Goal: Information Seeking & Learning: Understand process/instructions

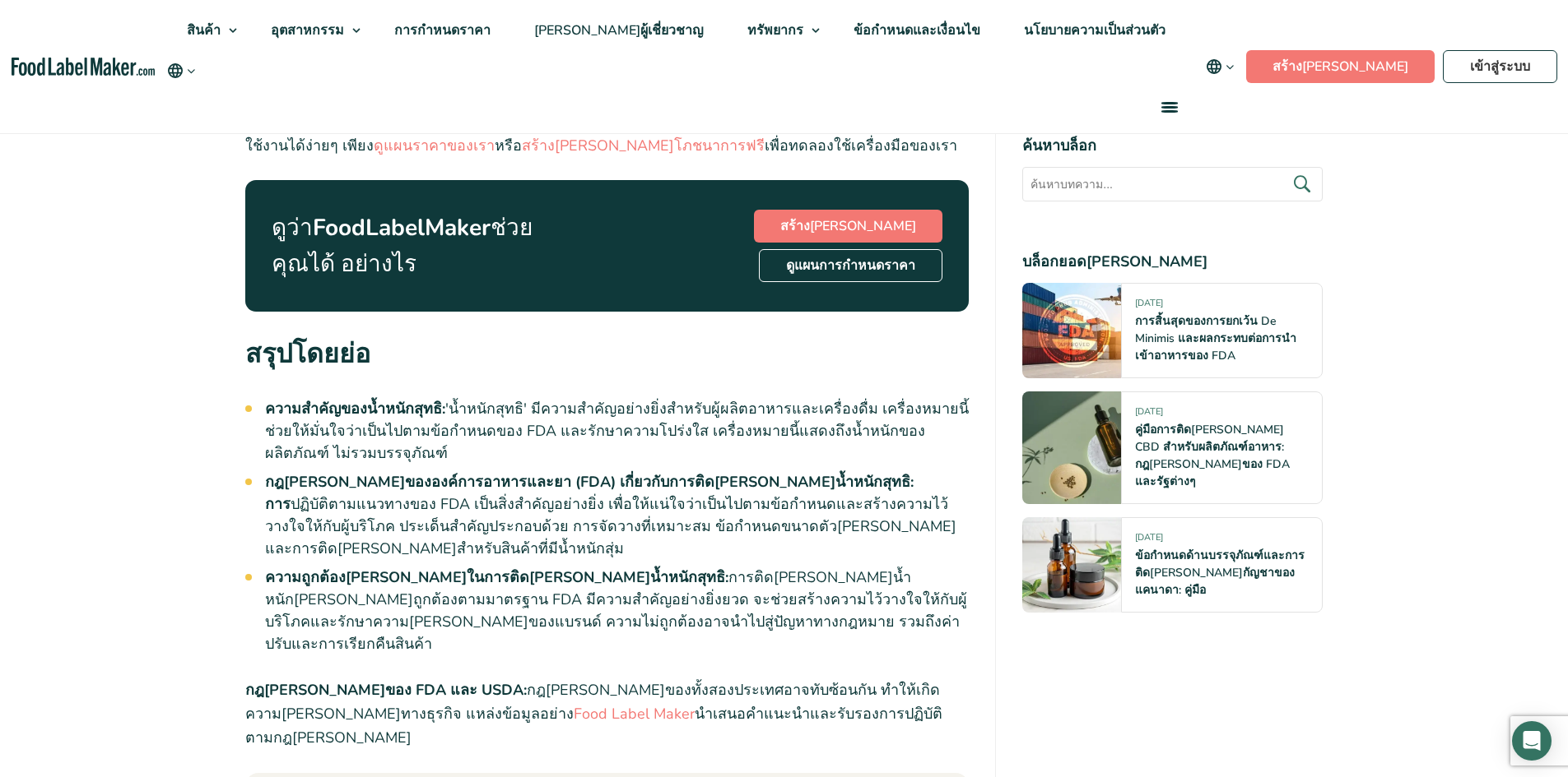
scroll to position [1398, 0]
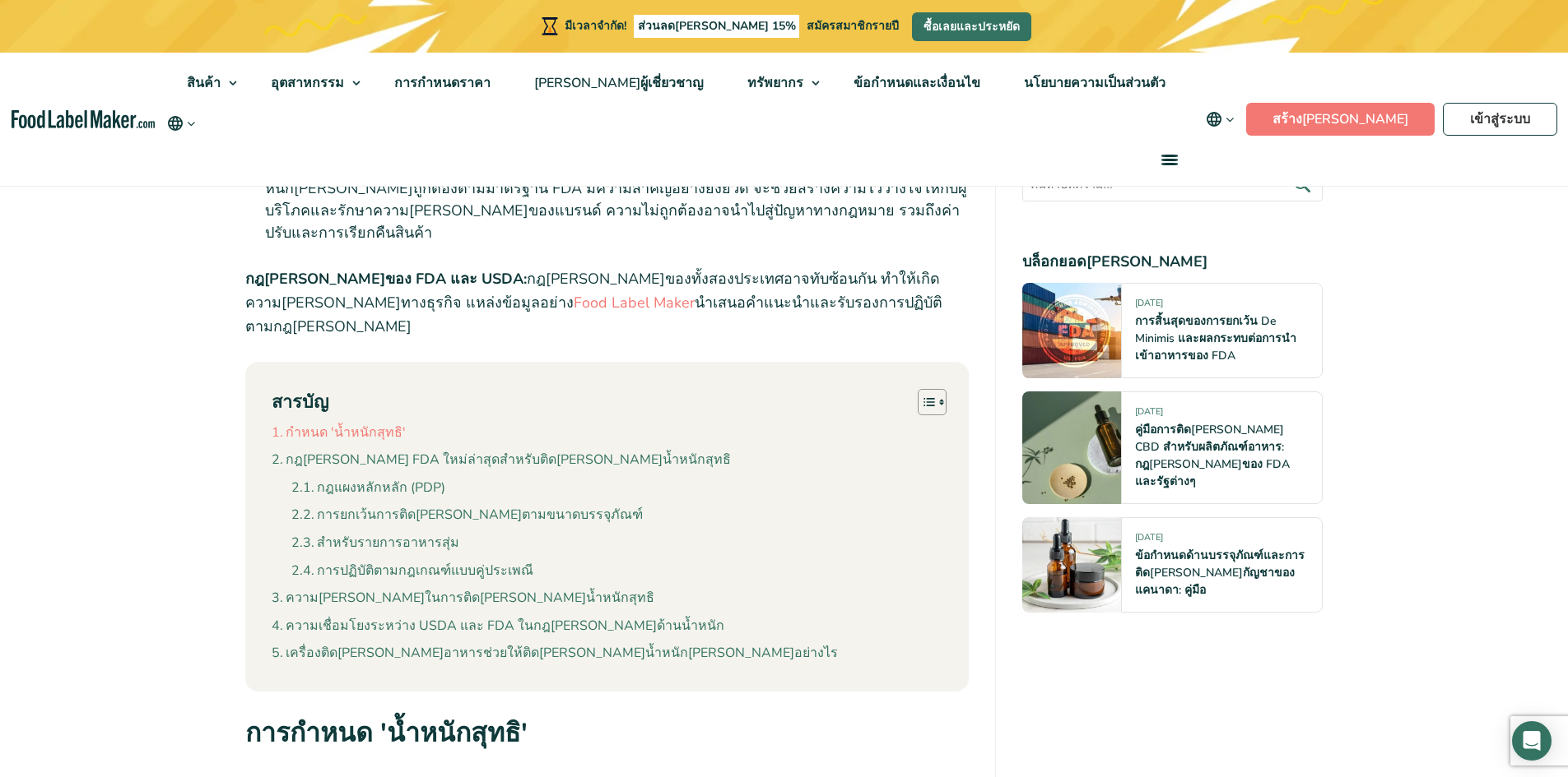
click at [379, 423] on font "กำหนด 'น้ำหนักสุทธิ'" at bounding box center [346, 432] width 120 height 18
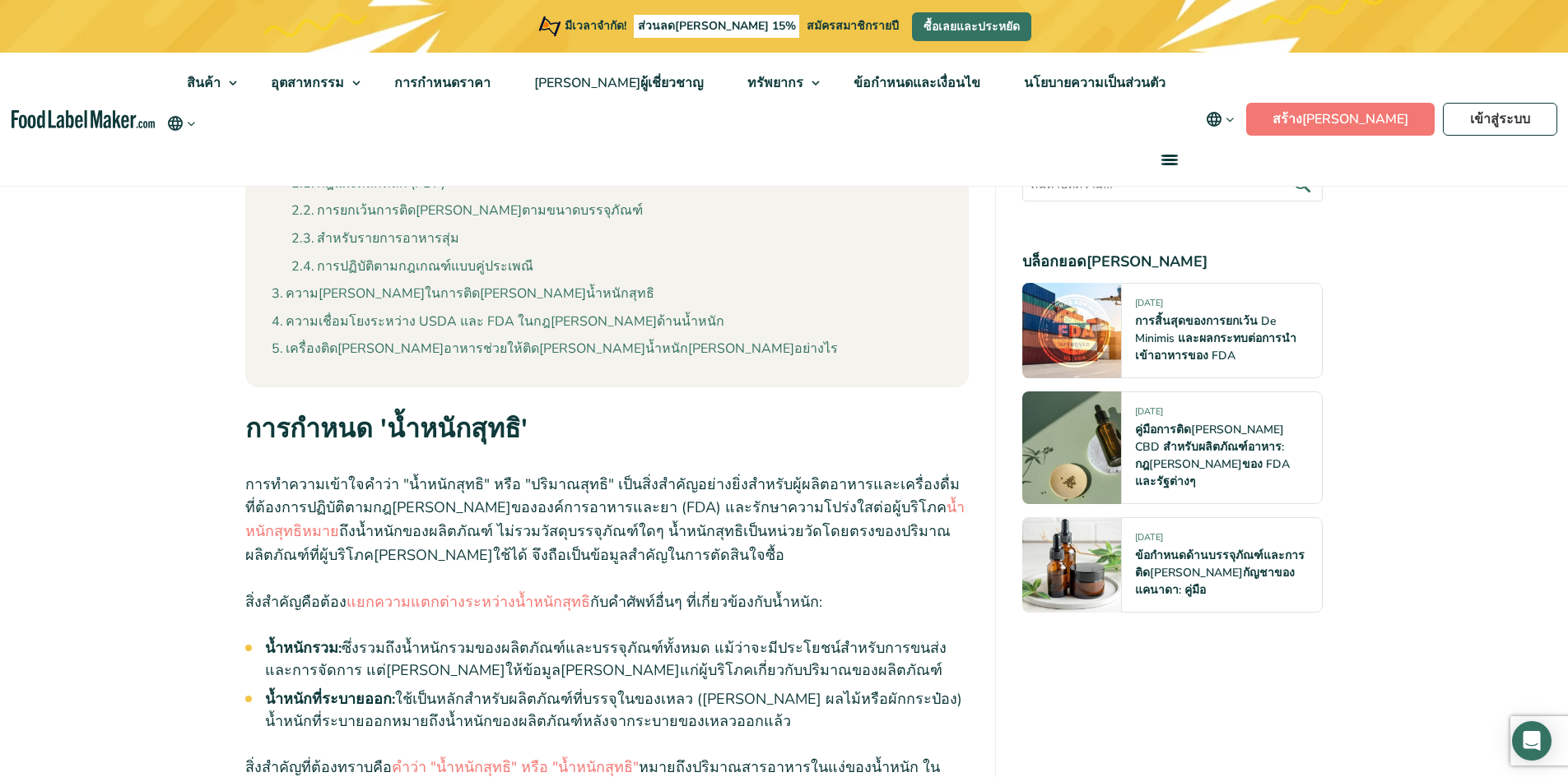
scroll to position [1709, 0]
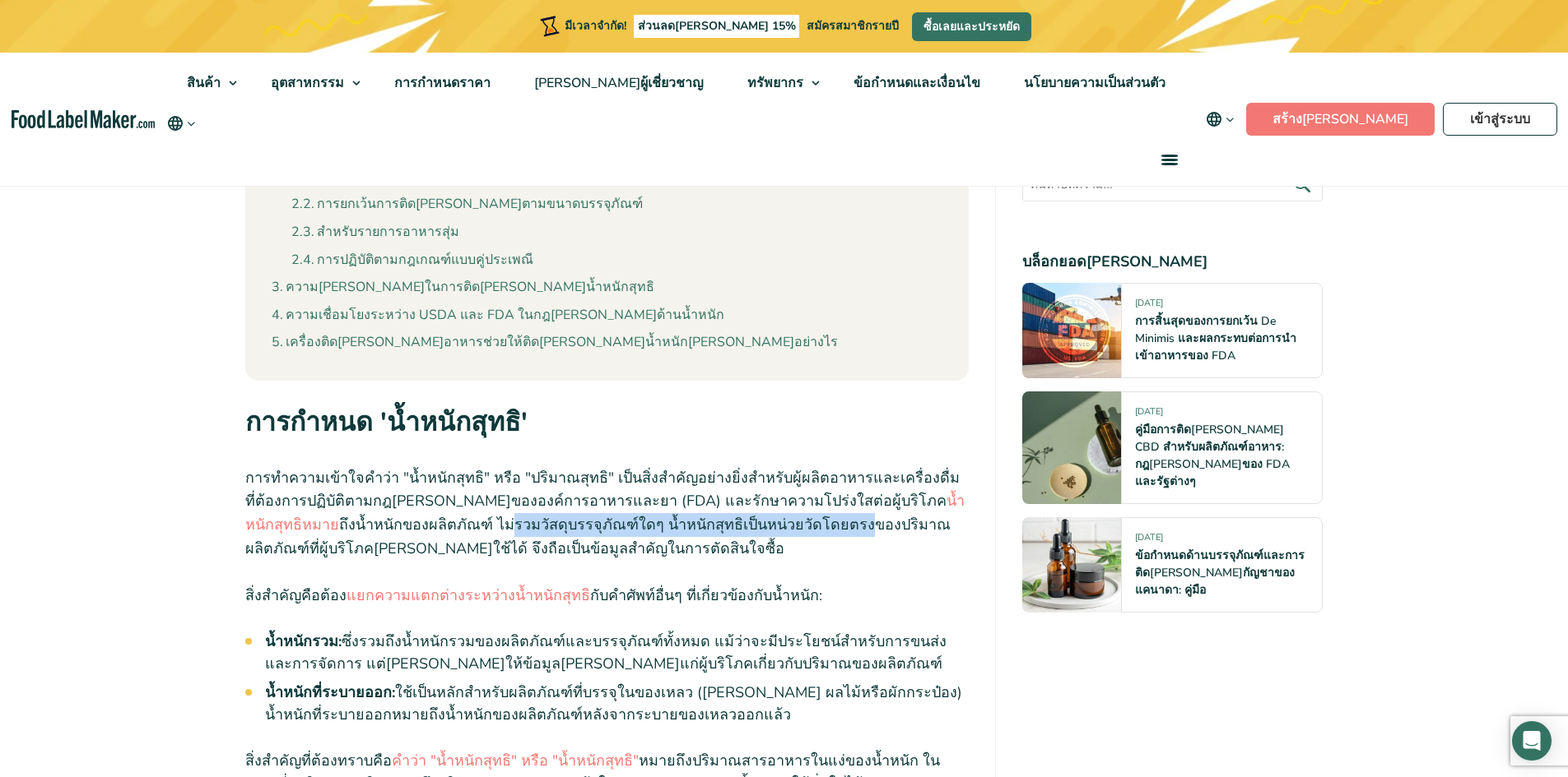
drag, startPoint x: 424, startPoint y: 377, endPoint x: 740, endPoint y: 379, distance: 316.0
click at [733, 515] on font "ถึงน้ำหนักของผลิตภัณฑ์ ไม่รวมวัสดุบรรจุภัณฑ์ใดๆ น้ำหนักสุทธิเป็นหน่วยวัดโดยตรงข…" at bounding box center [598, 537] width 705 height 44
click at [795, 515] on font "ถึงน้ำหนักของผลิตภัณฑ์ ไม่รวมวัสดุบรรจุภัณฑ์ใดๆ น้ำหนักสุทธิเป็นหน่วยวัดโดยตรงข…" at bounding box center [598, 537] width 705 height 44
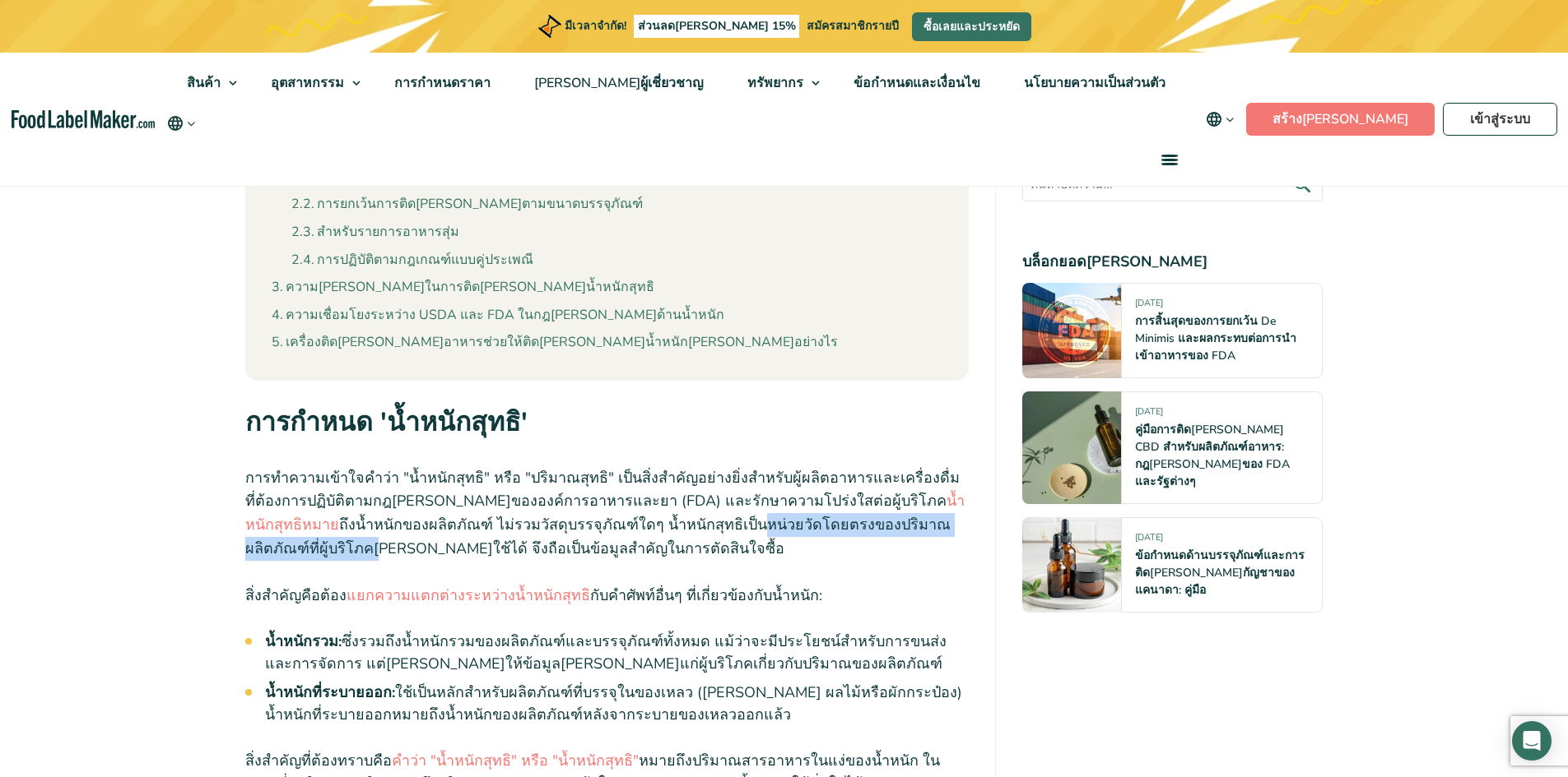
drag, startPoint x: 618, startPoint y: 375, endPoint x: 910, endPoint y: 382, distance: 292.1
click at [910, 515] on font "ถึงน้ำหนักของผลิตภัณฑ์ ไม่รวมวัสดุบรรจุภัณฑ์ใดๆ น้ำหนักสุทธิเป็นหน่วยวัดโดยตรงข…" at bounding box center [598, 537] width 705 height 44
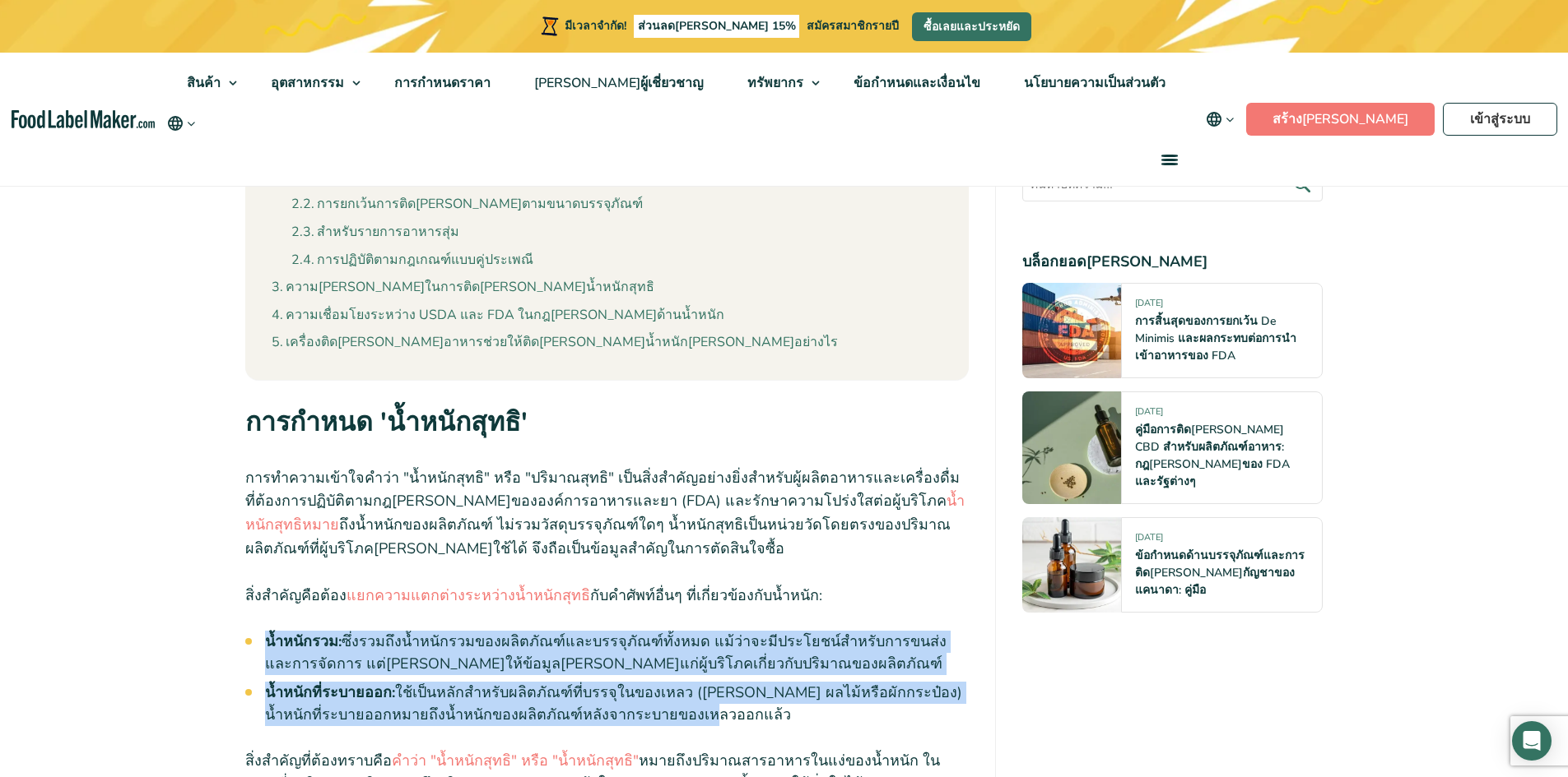
drag, startPoint x: 255, startPoint y: 490, endPoint x: 820, endPoint y: 552, distance: 568.4
click at [820, 631] on ul "น้ำหนักรวม: ซึ่งรวมถึงน้ำหนักรวมของผลิตภัณฑ์และบรรจุภัณฑ์ทั้งหมด แม้ว่าจะมีประโ…" at bounding box center [617, 678] width 704 height 95
click at [820, 682] on li "น้ำหนักที่ระบายออก: ใช้เป็นหลักสำหรับผลิตภัณฑ์ที่บรรจุในของเหลว ([PERSON_NAME] …" at bounding box center [617, 704] width 704 height 45
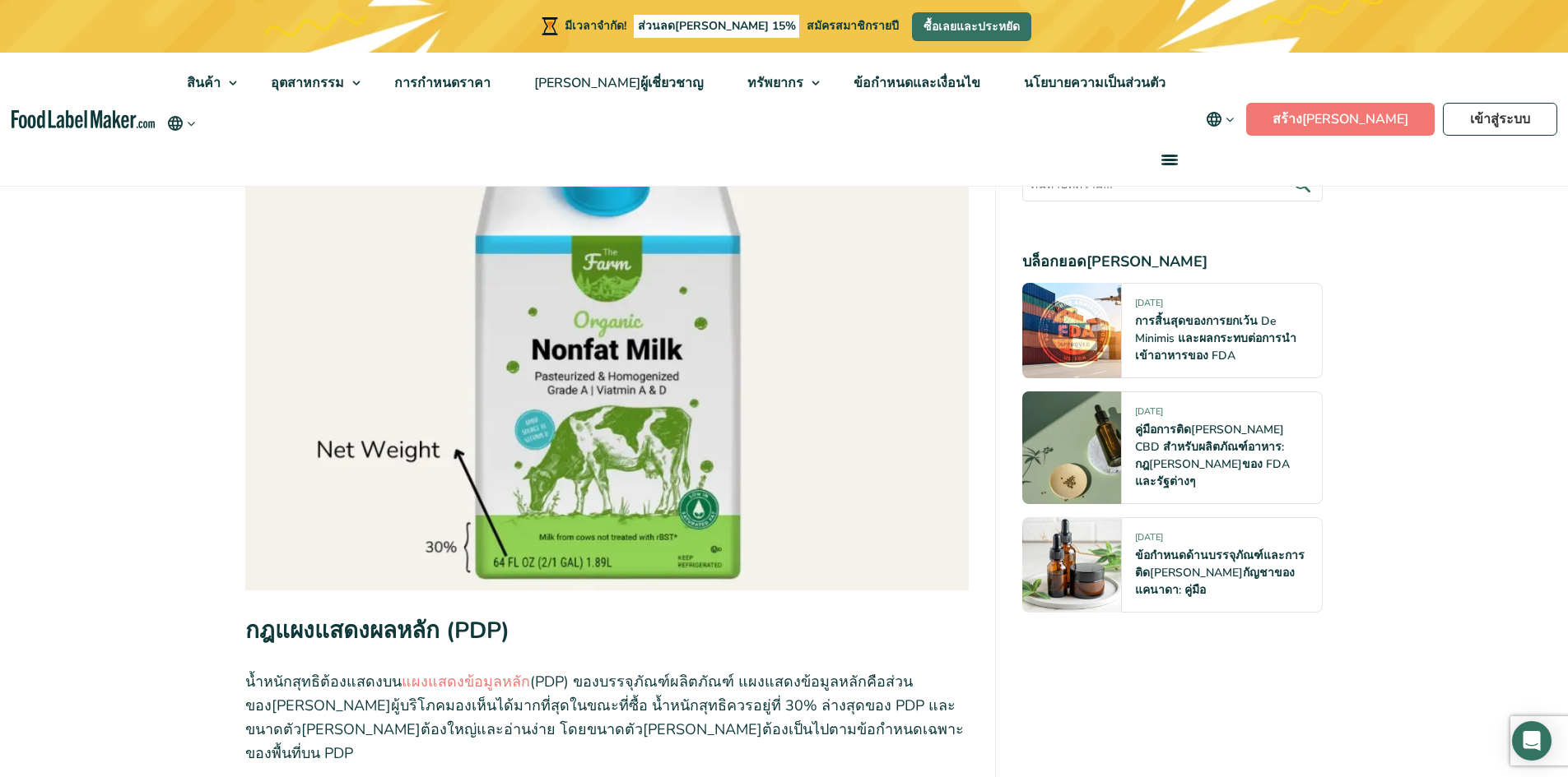
scroll to position [2696, 0]
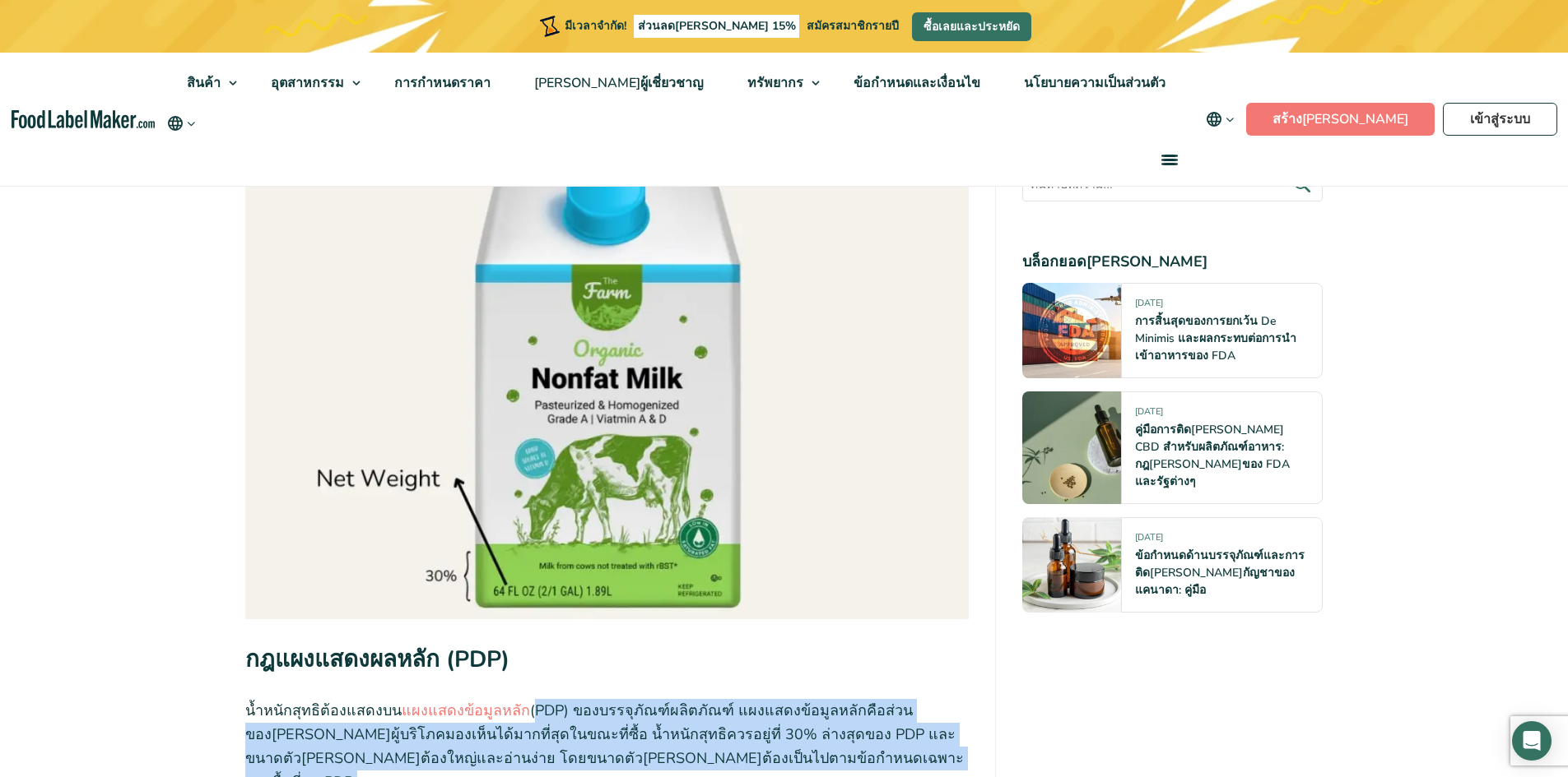
drag, startPoint x: 523, startPoint y: 514, endPoint x: 905, endPoint y: 582, distance: 388.0
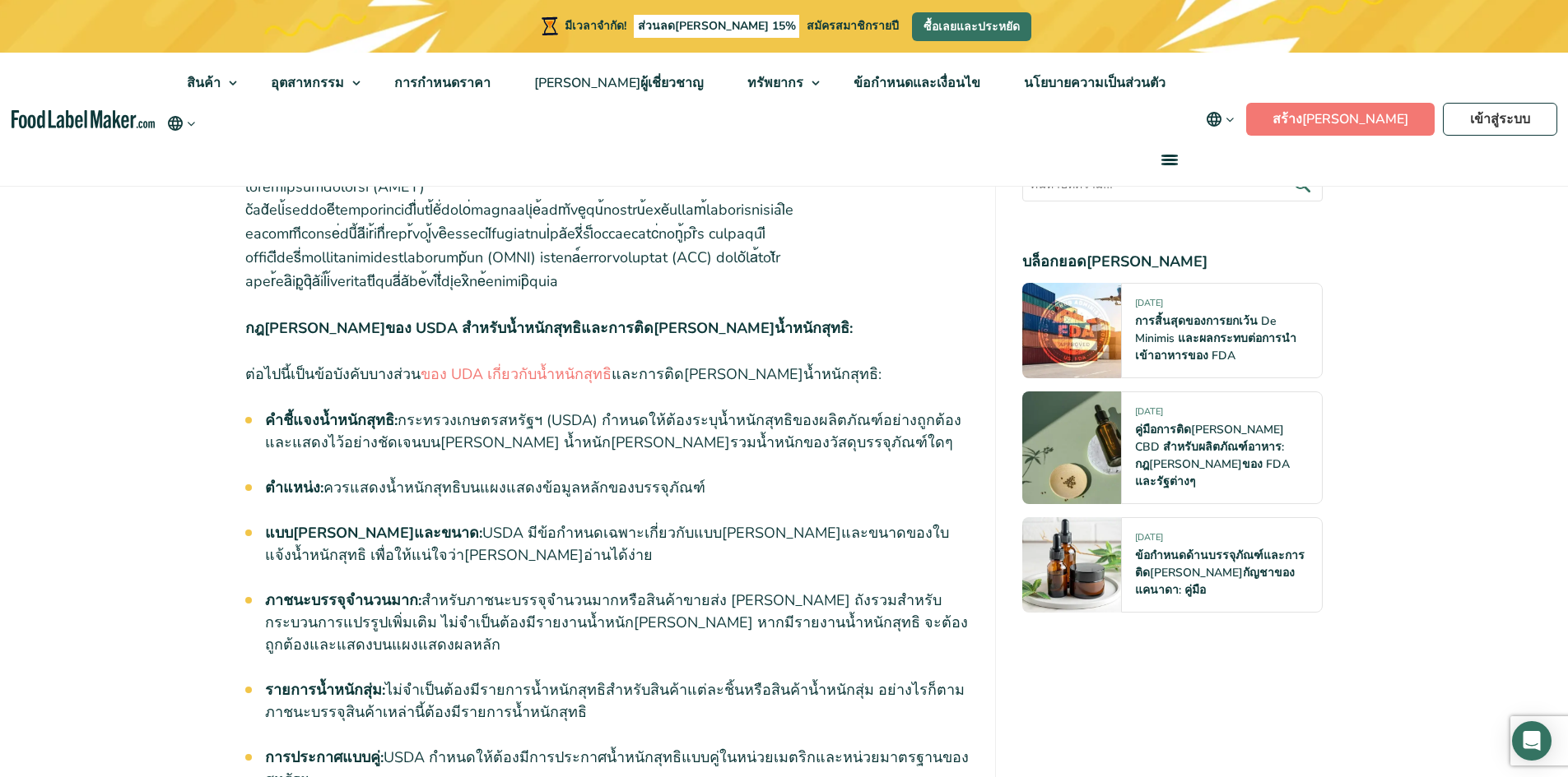
scroll to position [4834, 0]
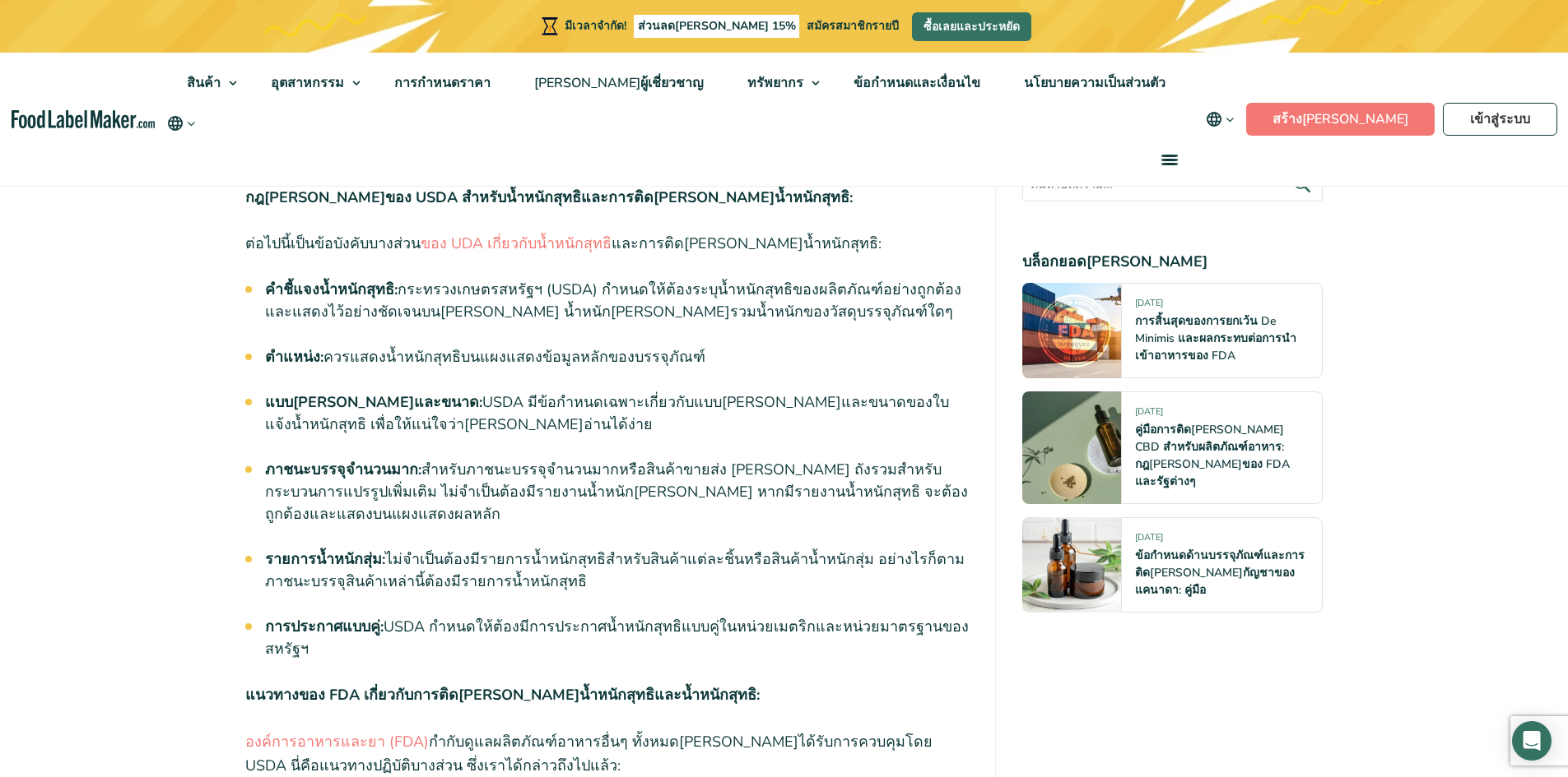
drag, startPoint x: 312, startPoint y: 486, endPoint x: 714, endPoint y: 490, distance: 402.0
drag, startPoint x: 685, startPoint y: 485, endPoint x: 922, endPoint y: 492, distance: 237.1
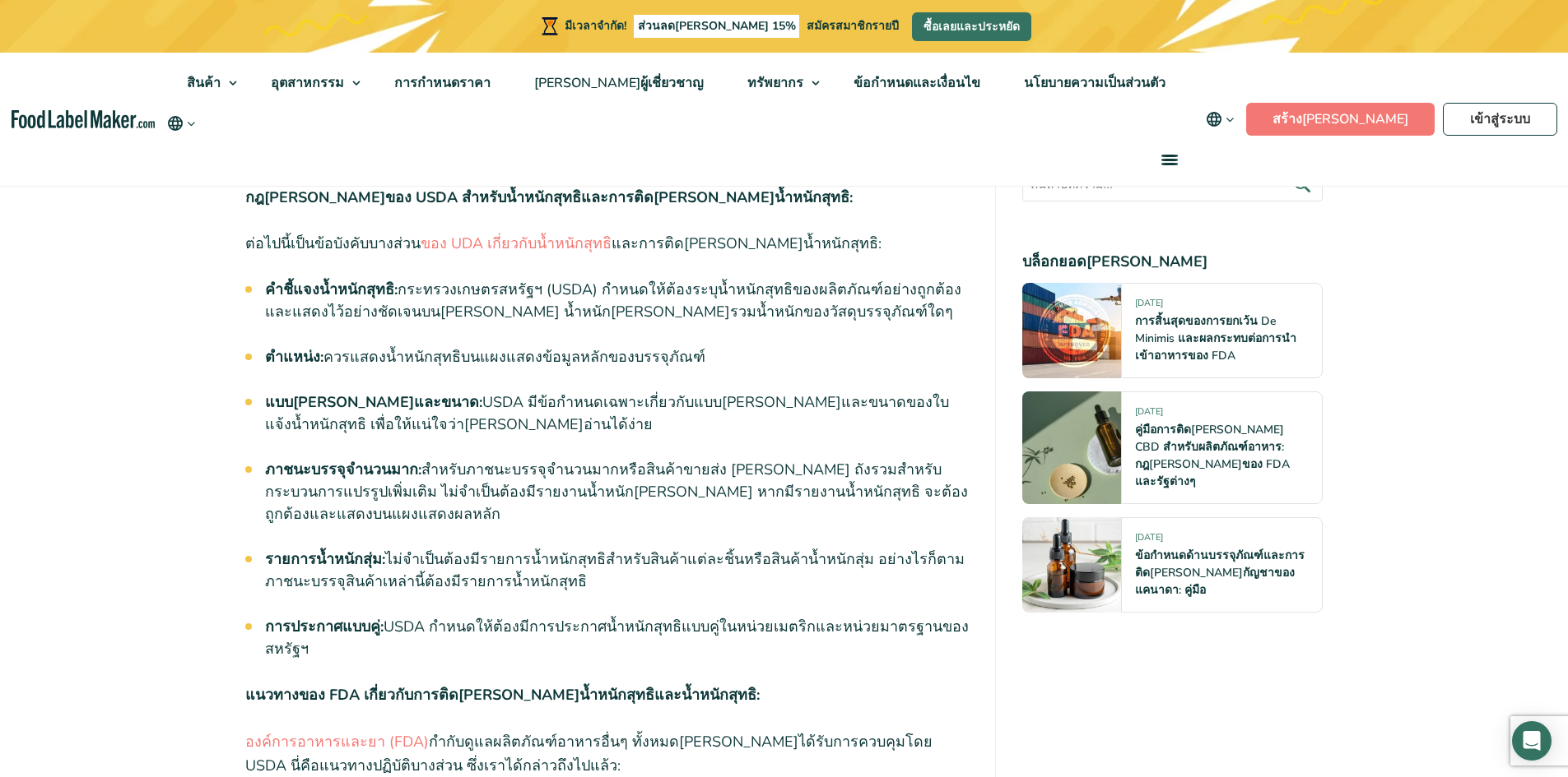
drag, startPoint x: 426, startPoint y: 474, endPoint x: 761, endPoint y: 483, distance: 335.1
drag, startPoint x: 789, startPoint y: 480, endPoint x: 854, endPoint y: 482, distance: 65.0
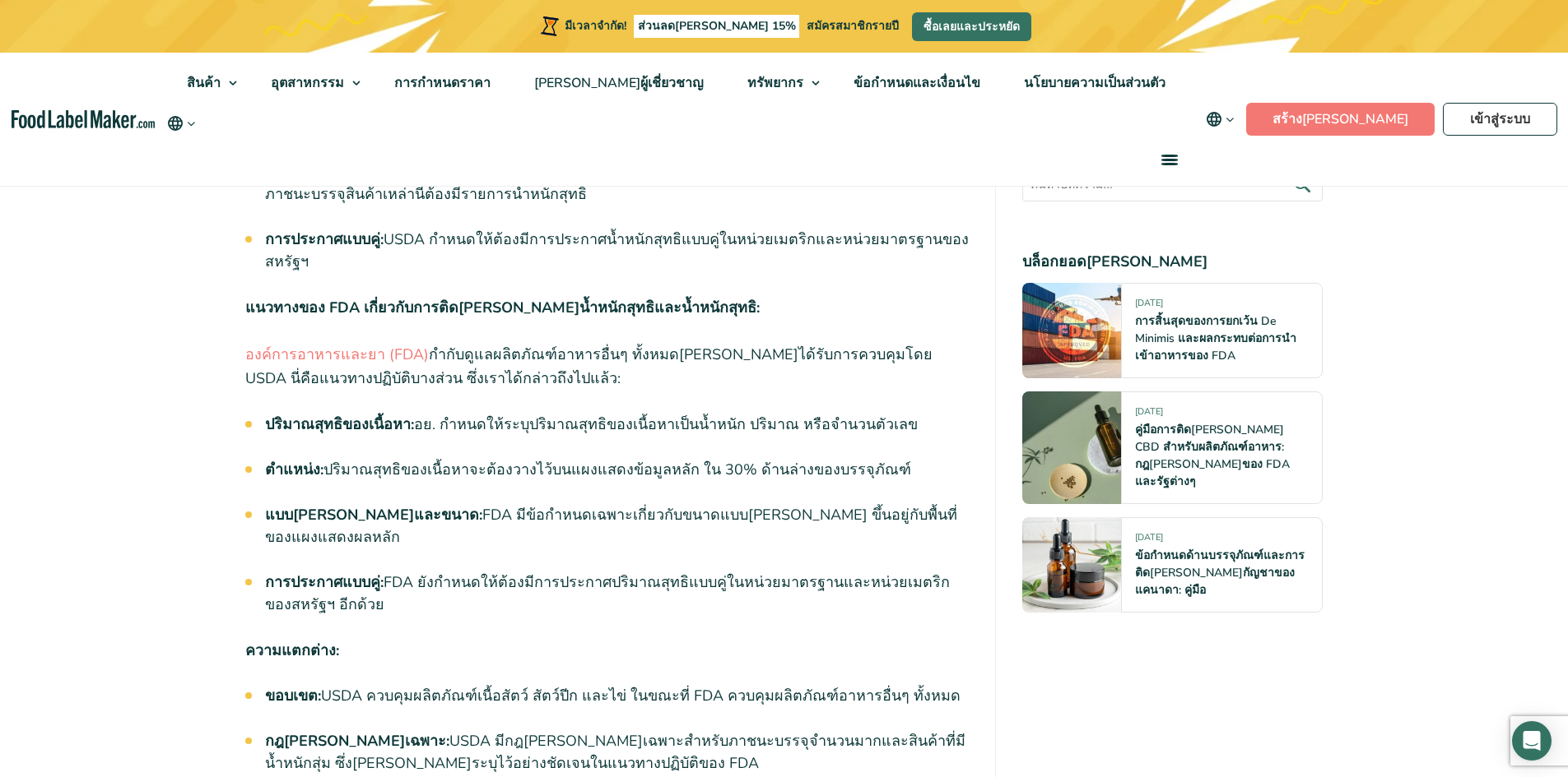
scroll to position [5246, 0]
